Goal: Task Accomplishment & Management: Manage account settings

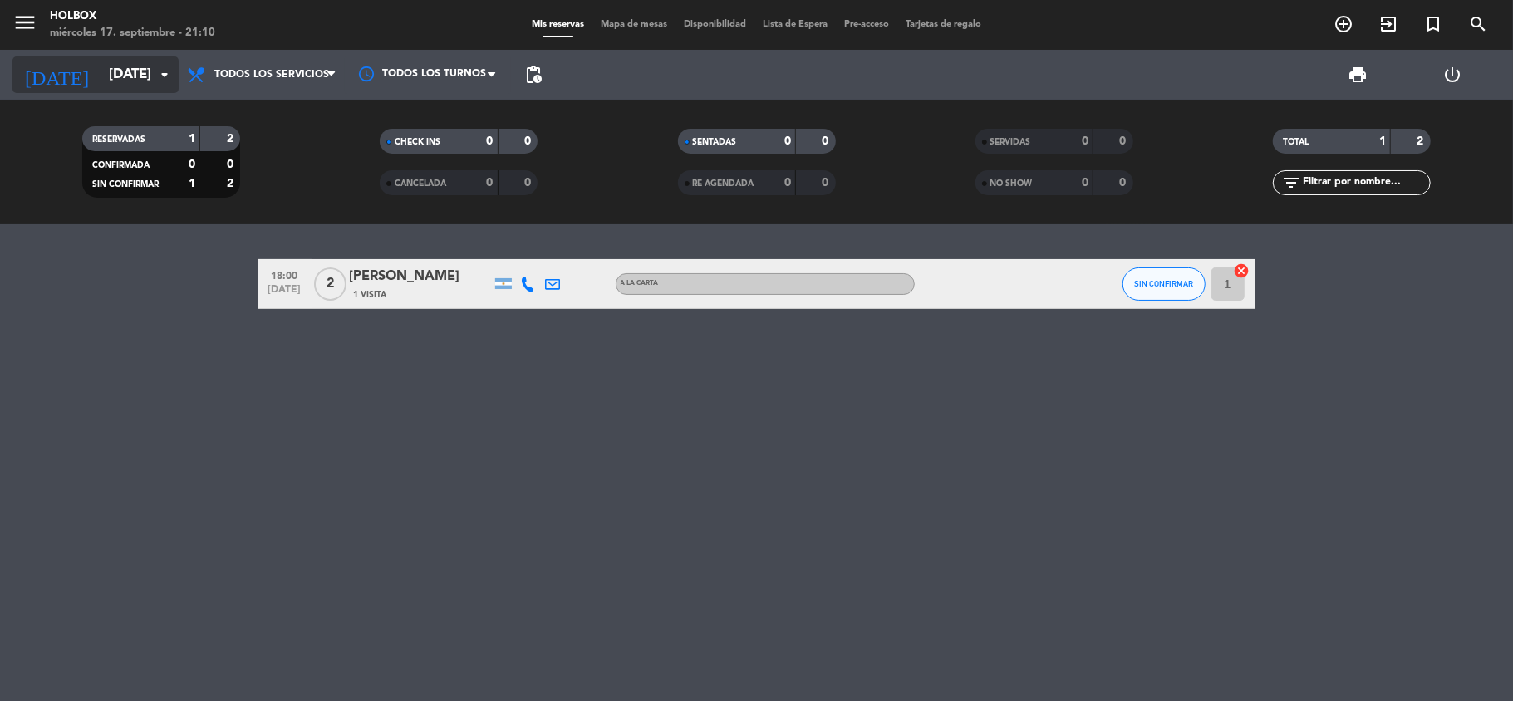
click at [160, 84] on icon "arrow_drop_down" at bounding box center [165, 75] width 20 height 20
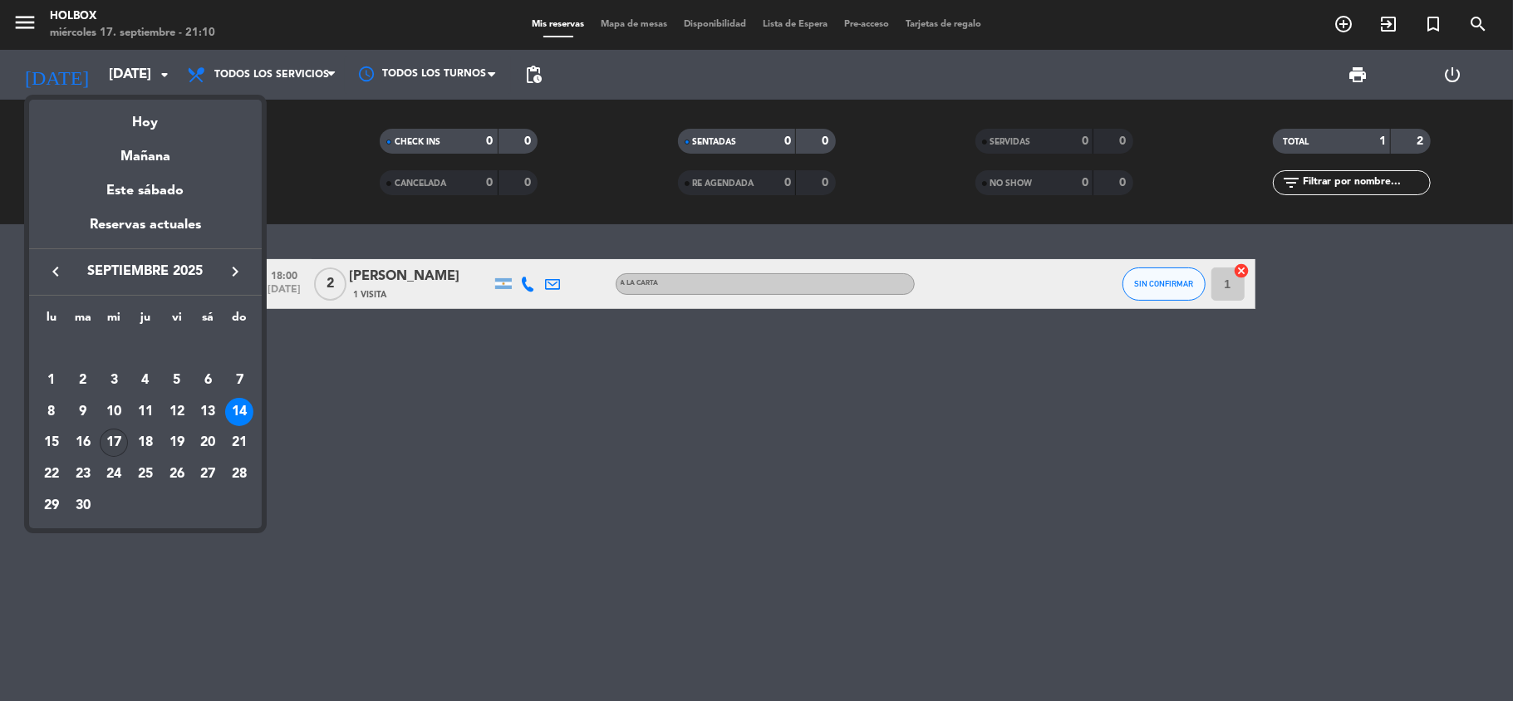
click at [118, 442] on div "17" at bounding box center [114, 443] width 28 height 28
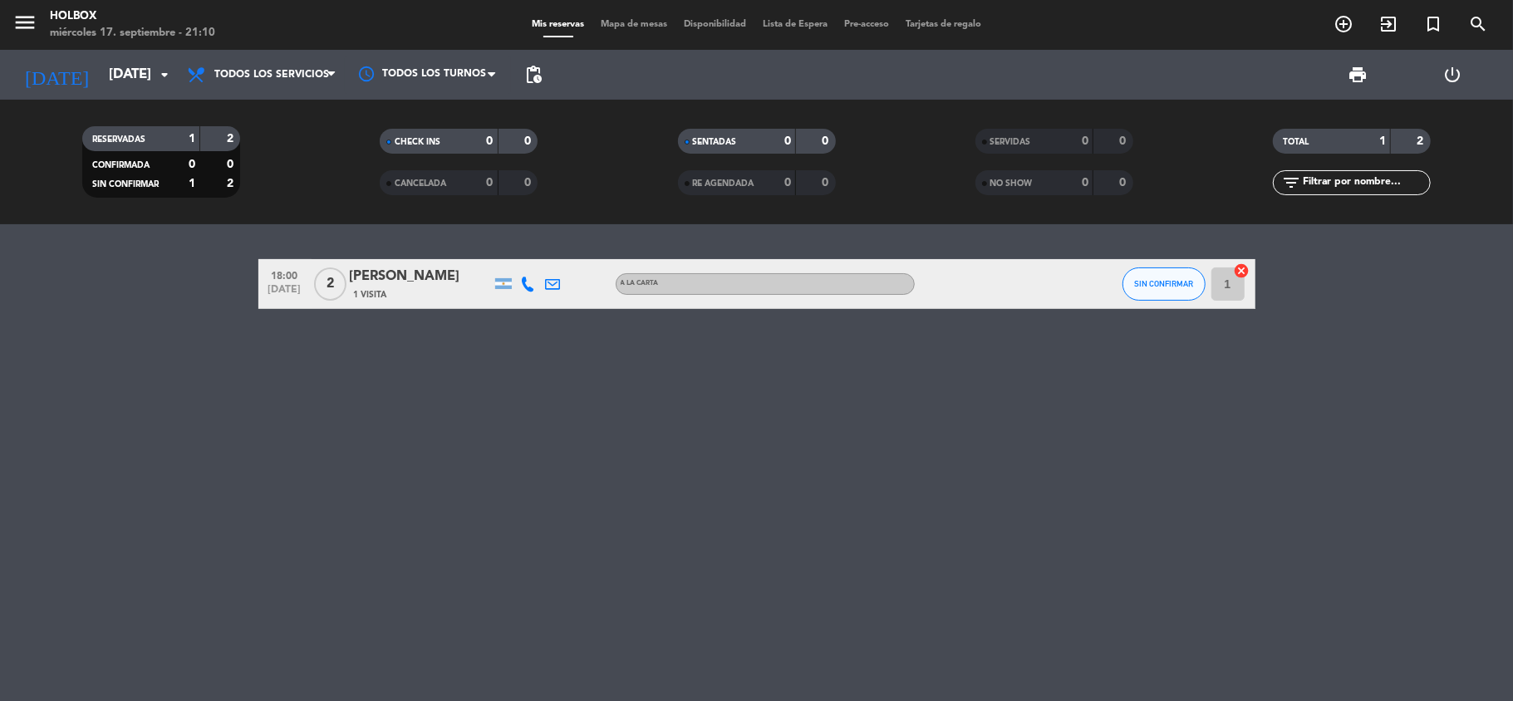
type input "[DATE]"
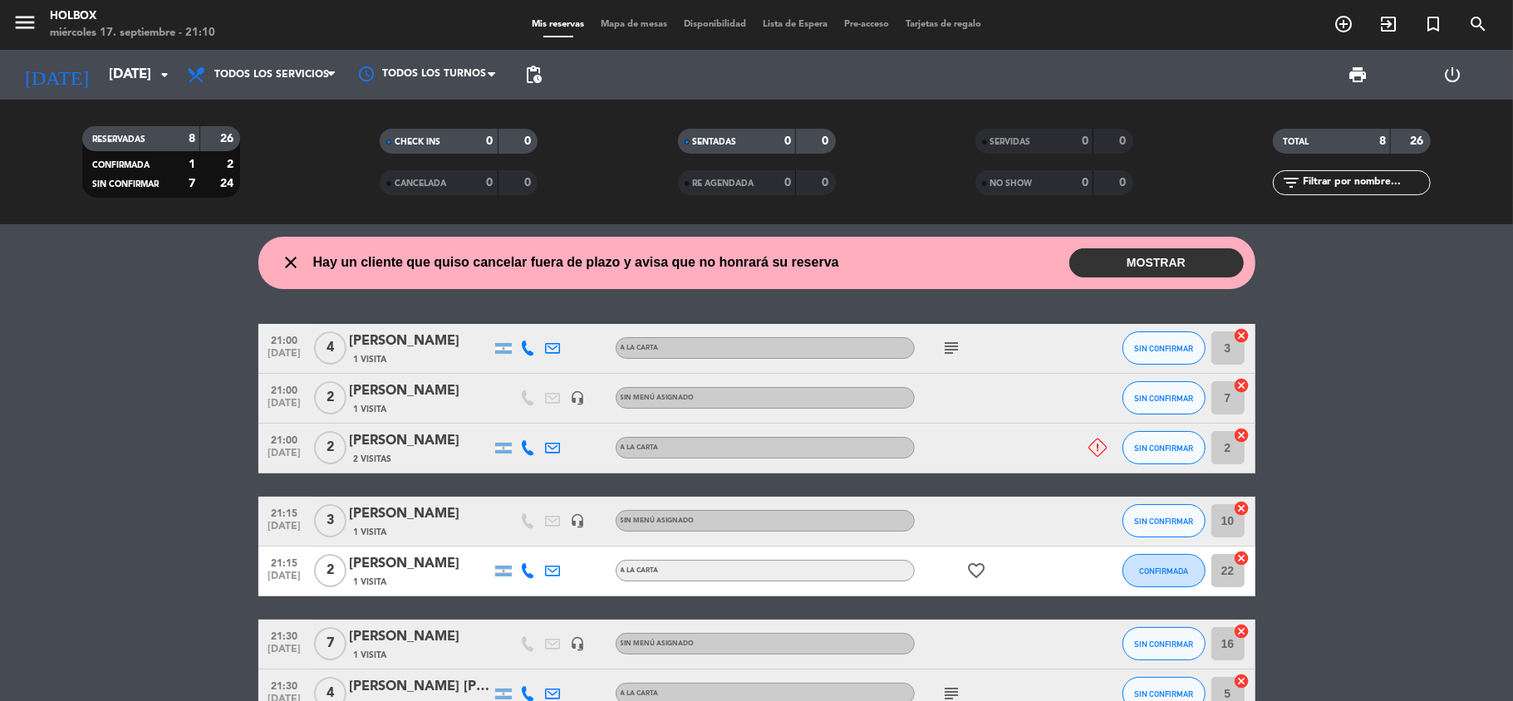
click at [1141, 256] on button "MOSTRAR" at bounding box center [1156, 262] width 174 height 29
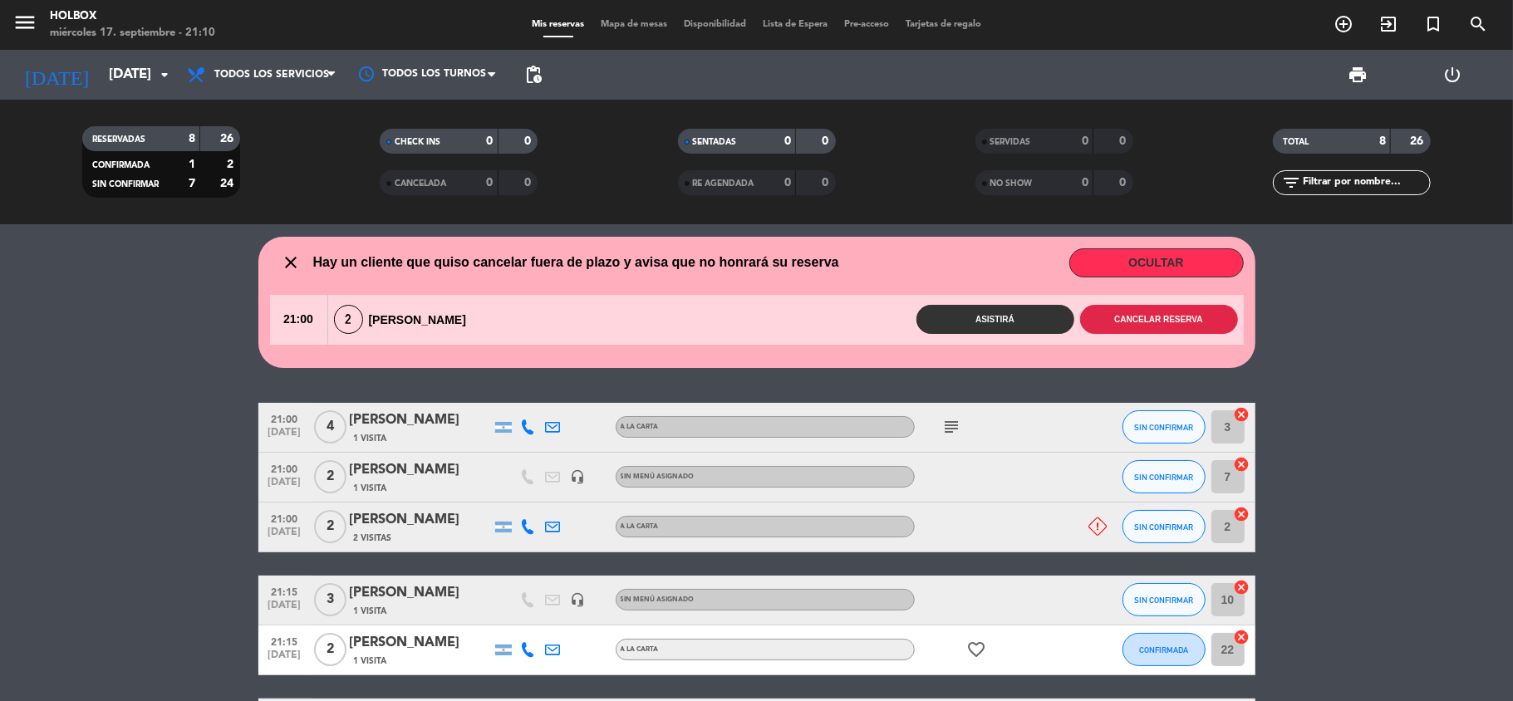
click at [1132, 322] on button "Cancelar reserva" at bounding box center [1159, 319] width 158 height 29
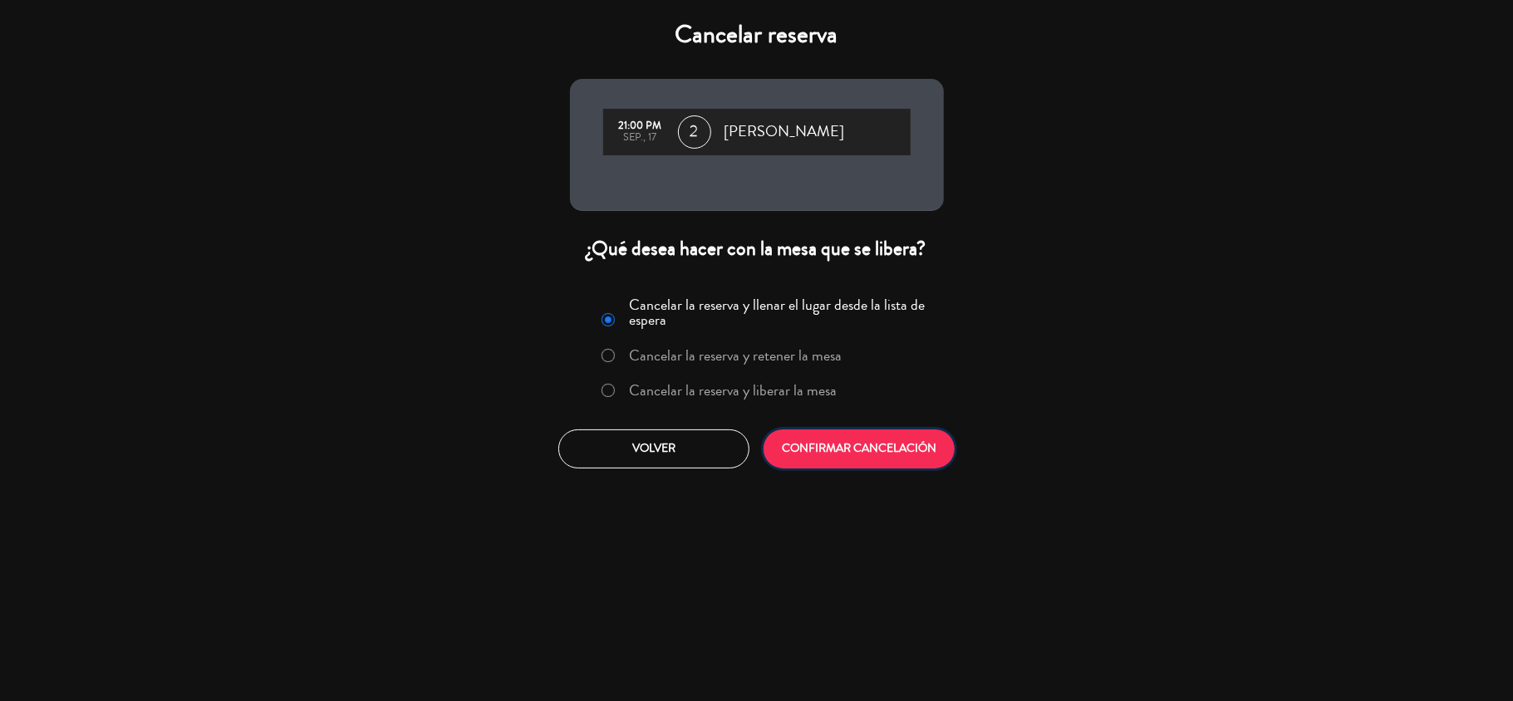
click at [854, 460] on button "CONFIRMAR CANCELACIÓN" at bounding box center [859, 449] width 191 height 39
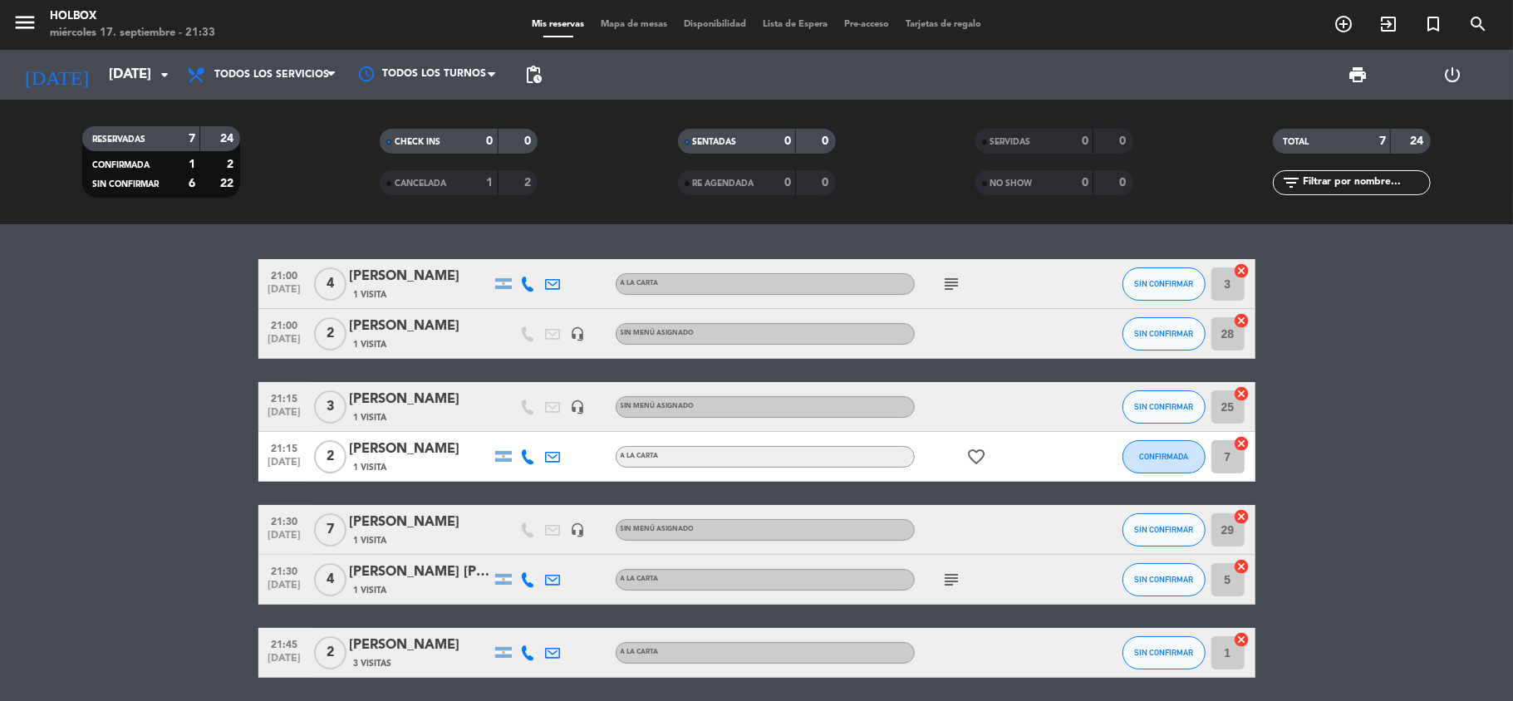
click at [1343, 340] on bookings-row "21:00 [DATE] 4 [PERSON_NAME] 1 Visita A LA CARTA subject SIN CONFIRMAR 3 cancel…" at bounding box center [756, 468] width 1513 height 419
click at [940, 582] on span "subject" at bounding box center [952, 580] width 25 height 20
click at [951, 580] on icon "subject" at bounding box center [952, 580] width 20 height 20
click at [981, 454] on icon "favorite_border" at bounding box center [977, 457] width 20 height 20
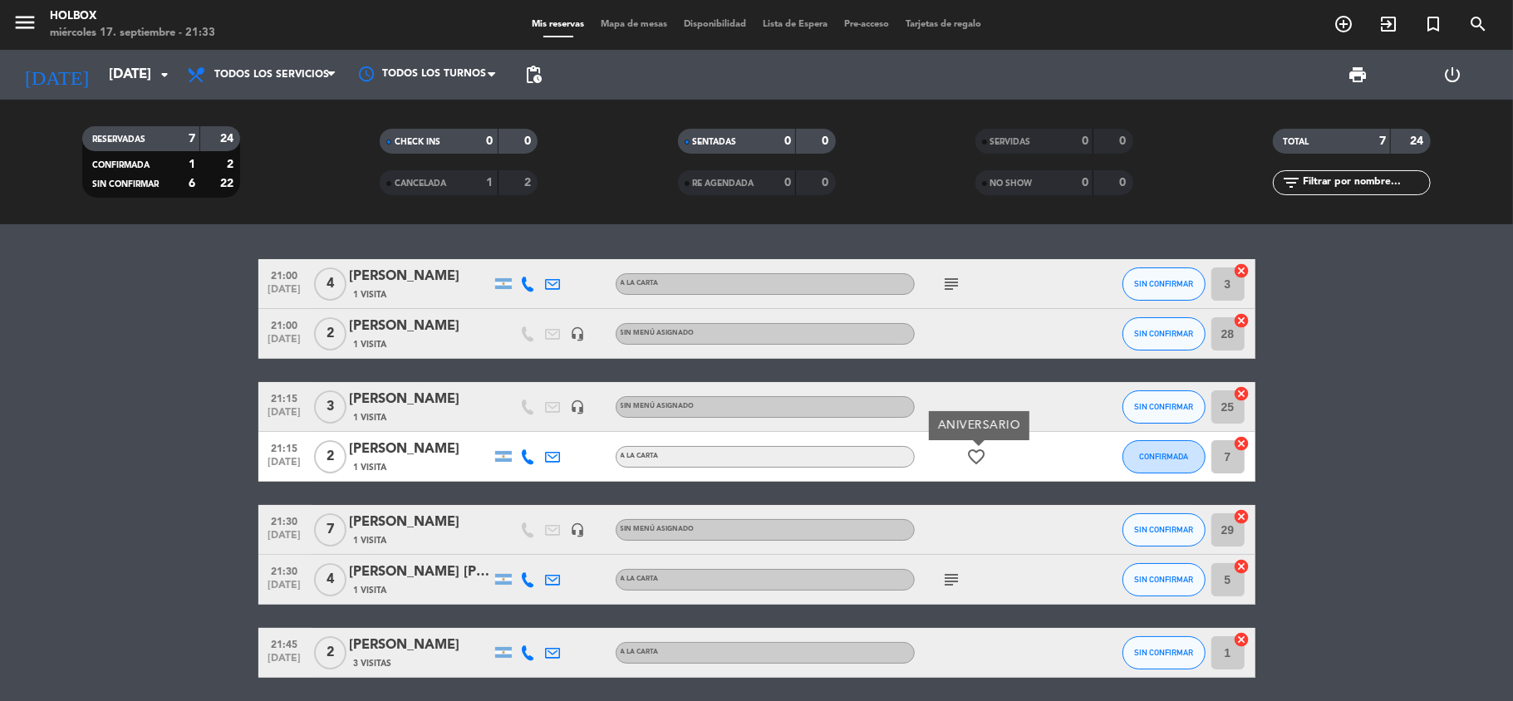
click at [951, 283] on icon "subject" at bounding box center [952, 284] width 20 height 20
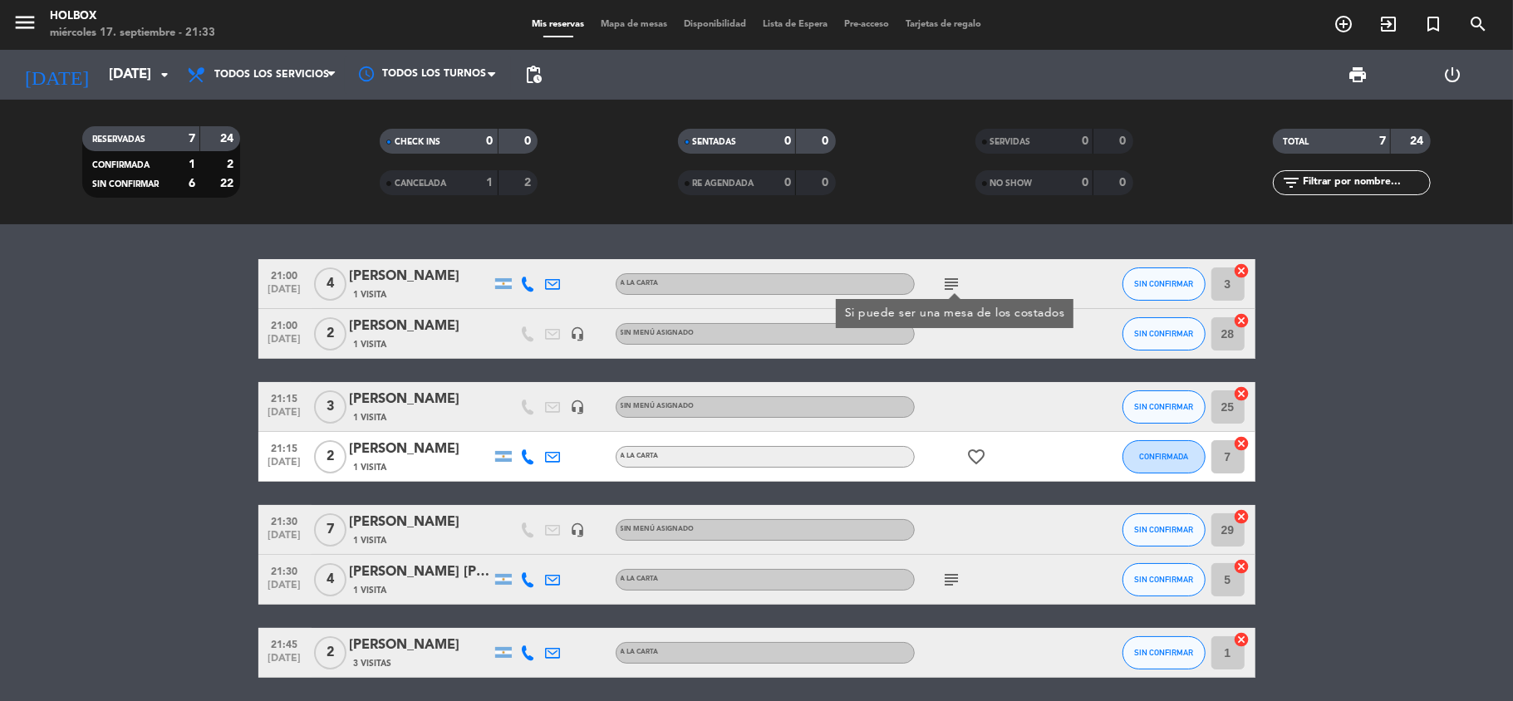
click at [1363, 425] on bookings-row "21:00 [DATE] 4 [PERSON_NAME] 1 Visita A LA CARTA subject Si puede ser una mesa …" at bounding box center [756, 468] width 1513 height 419
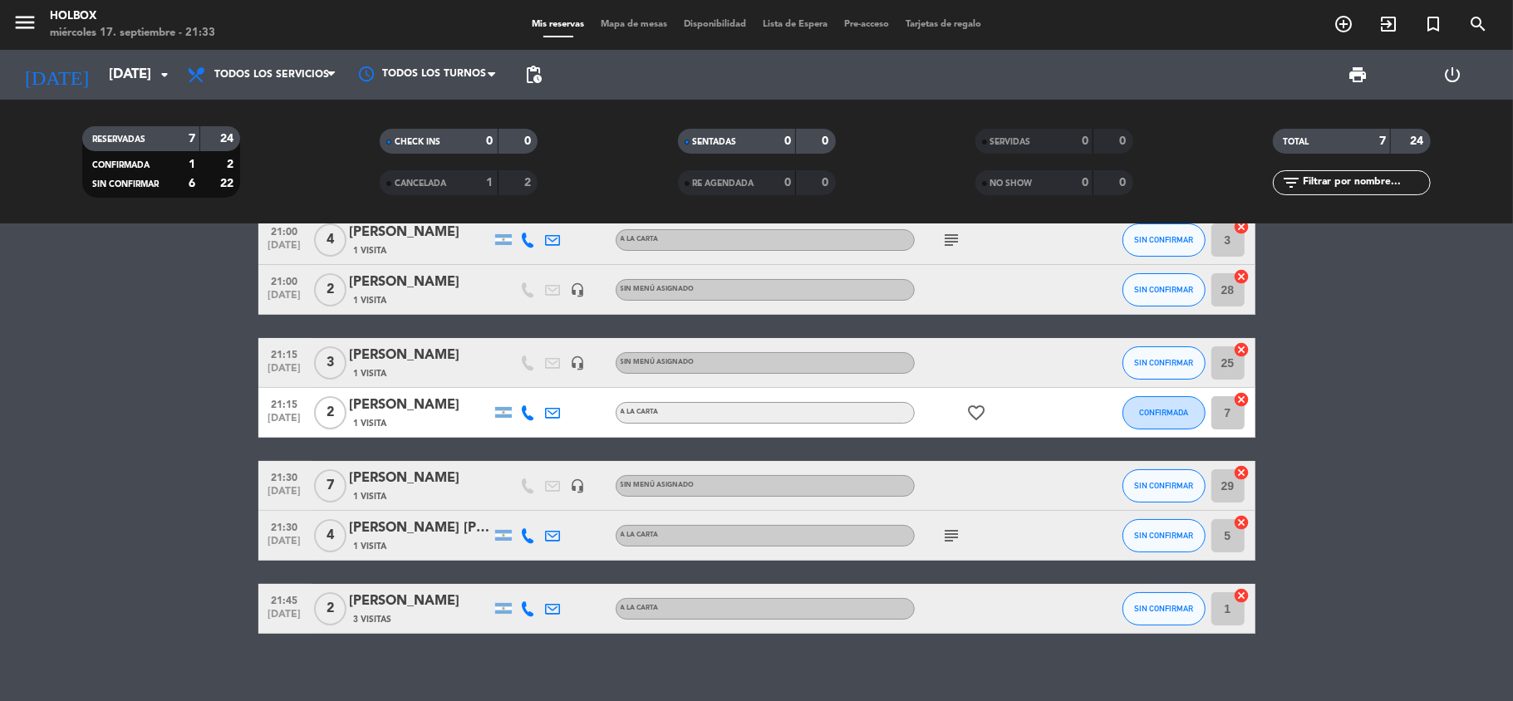
scroll to position [60, 0]
